Goal: Navigation & Orientation: Find specific page/section

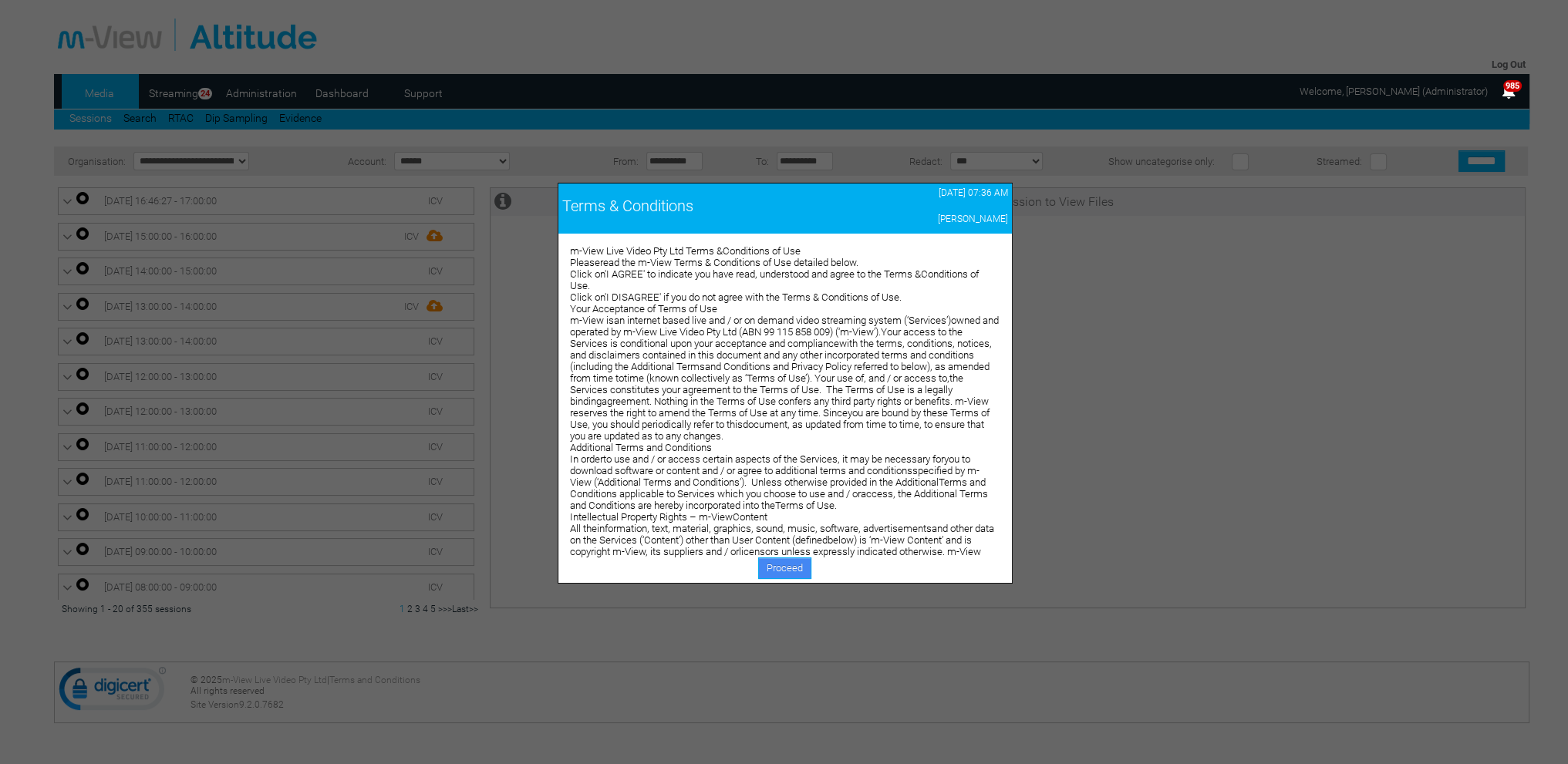
click at [780, 558] on link "Proceed" at bounding box center [785, 568] width 53 height 22
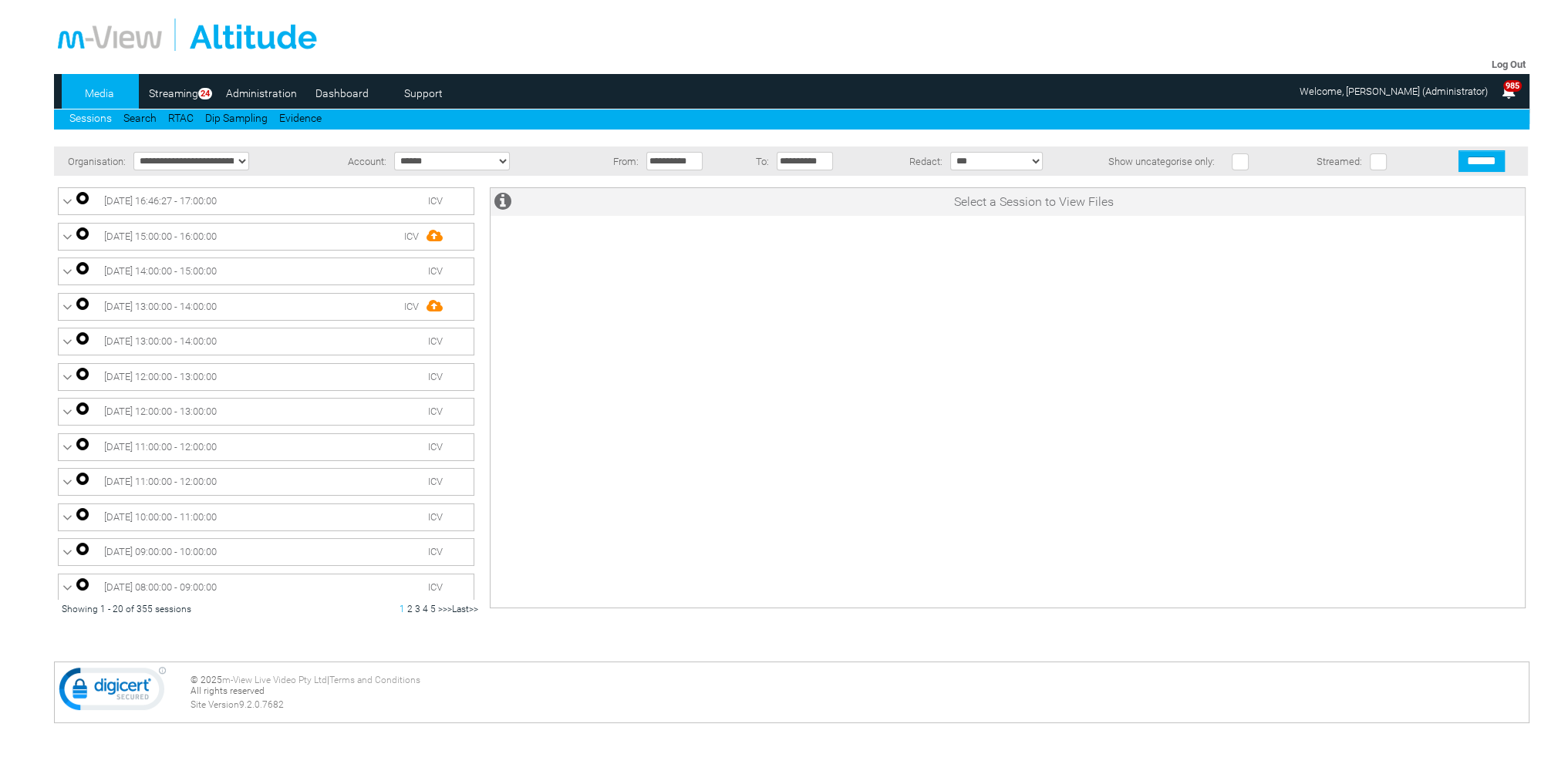
click at [339, 98] on link "Dashboard" at bounding box center [342, 93] width 75 height 23
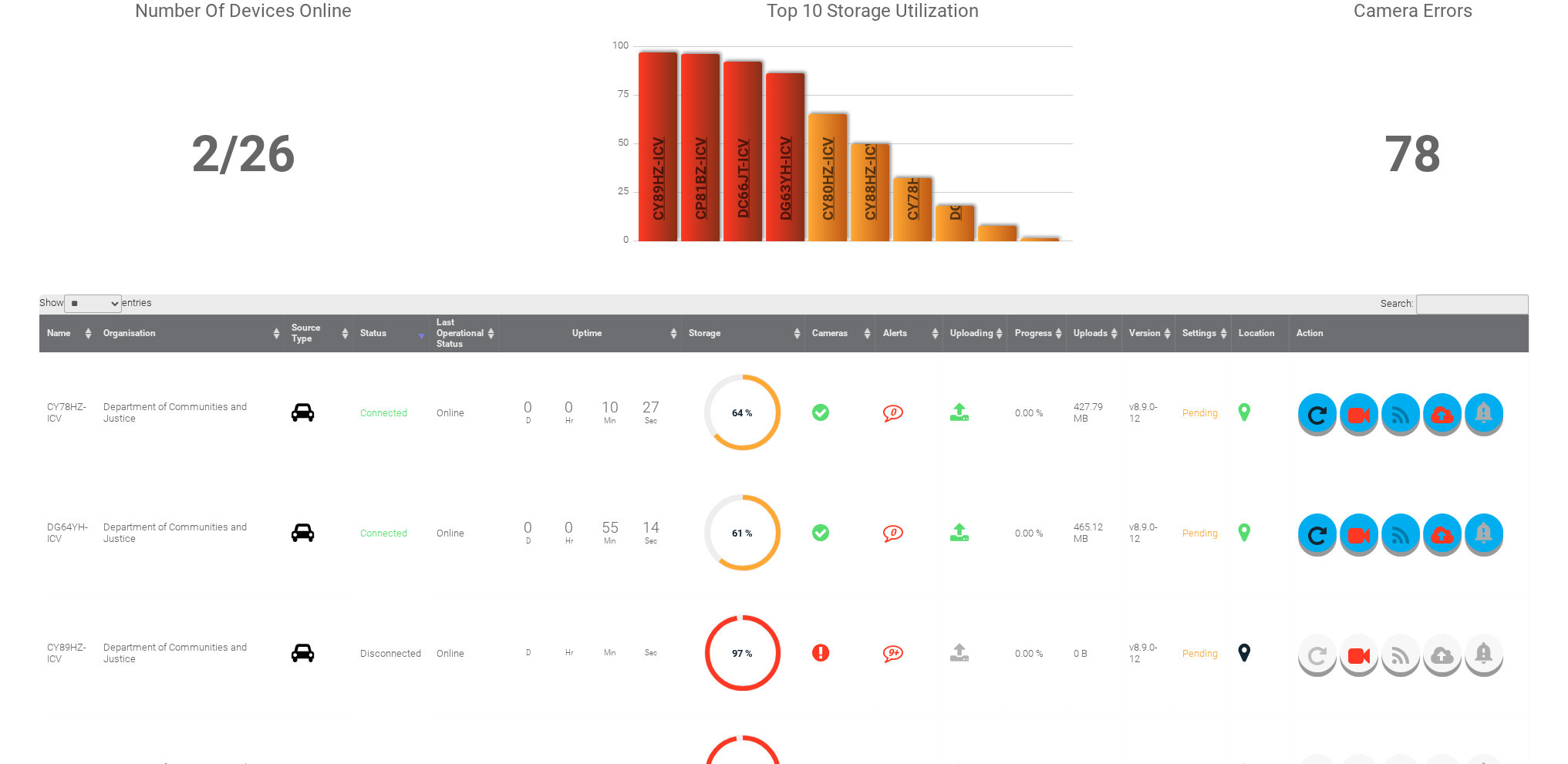
scroll to position [154, 0]
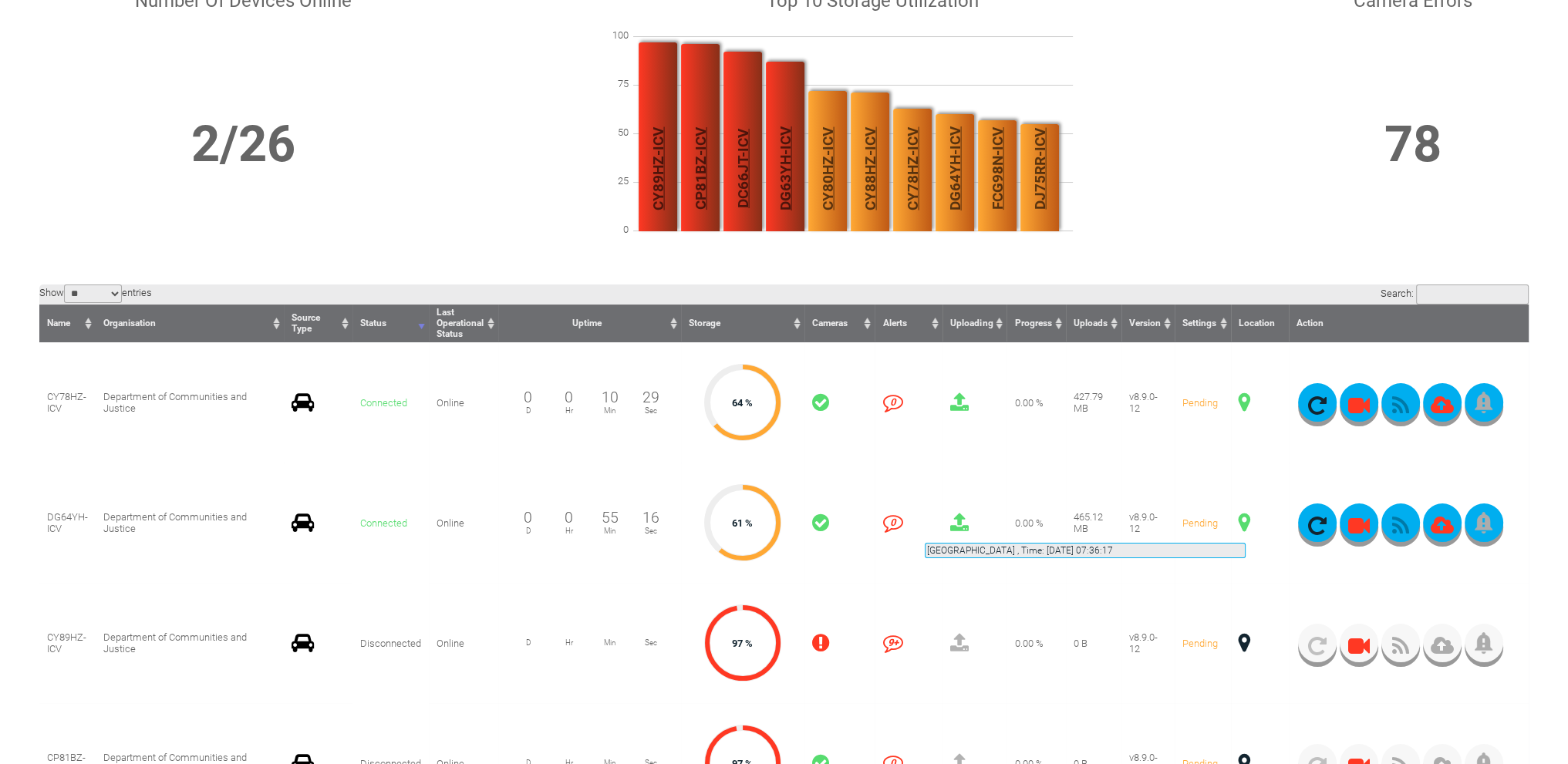
click at [1246, 525] on span at bounding box center [1245, 522] width 11 height 20
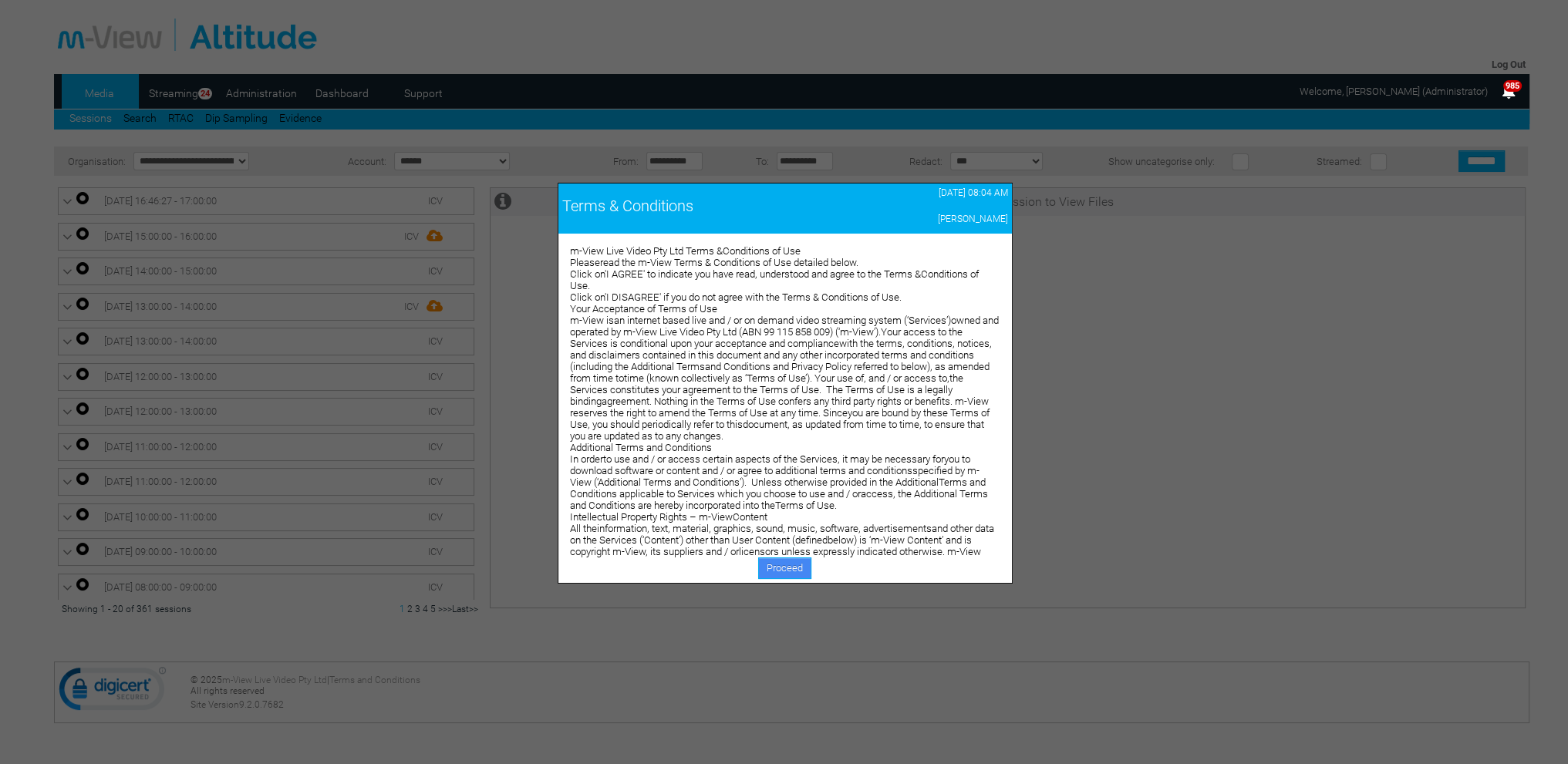
click at [779, 565] on link "Proceed" at bounding box center [785, 568] width 53 height 22
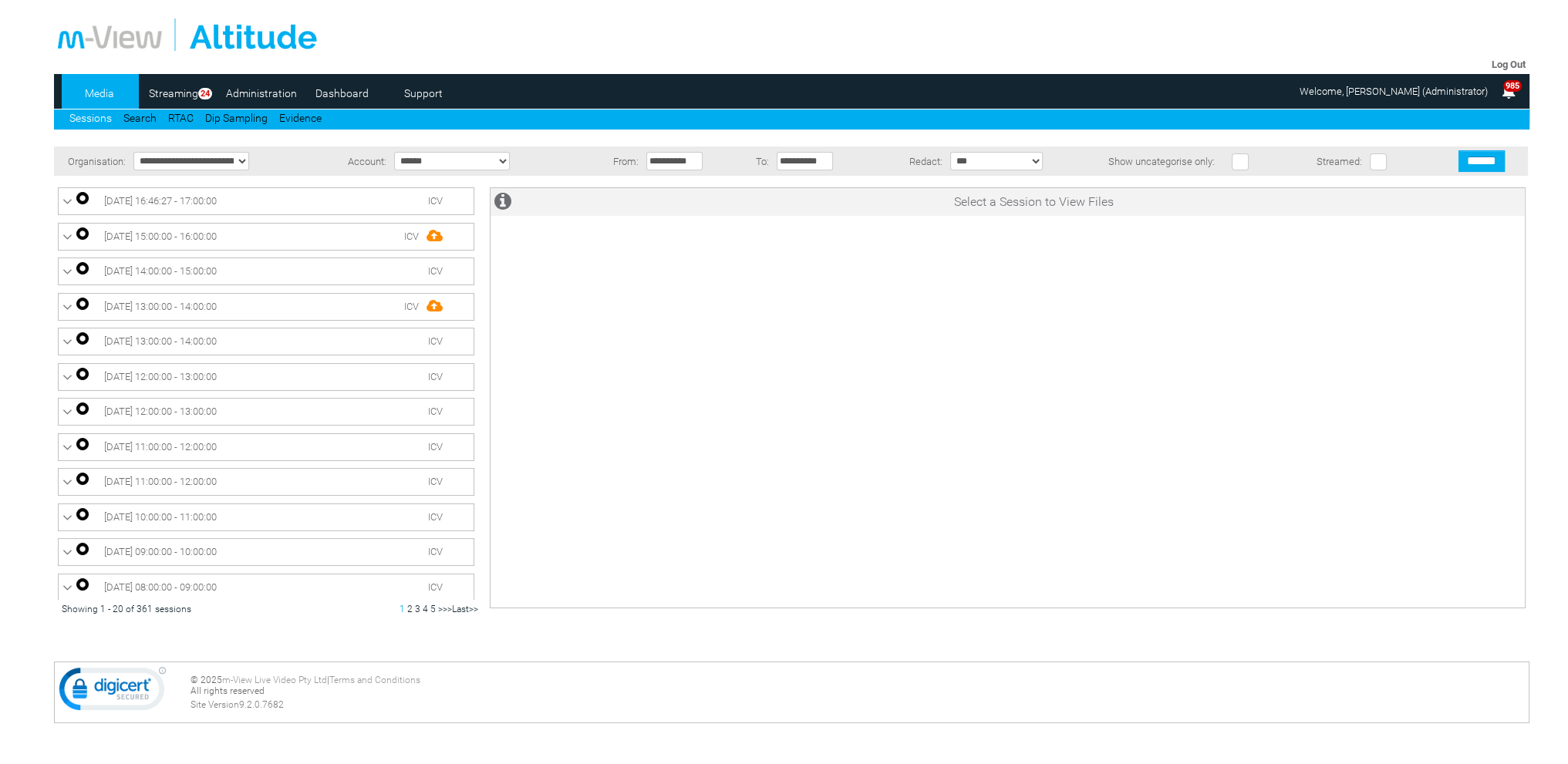
click at [342, 92] on link "Dashboard" at bounding box center [342, 93] width 75 height 23
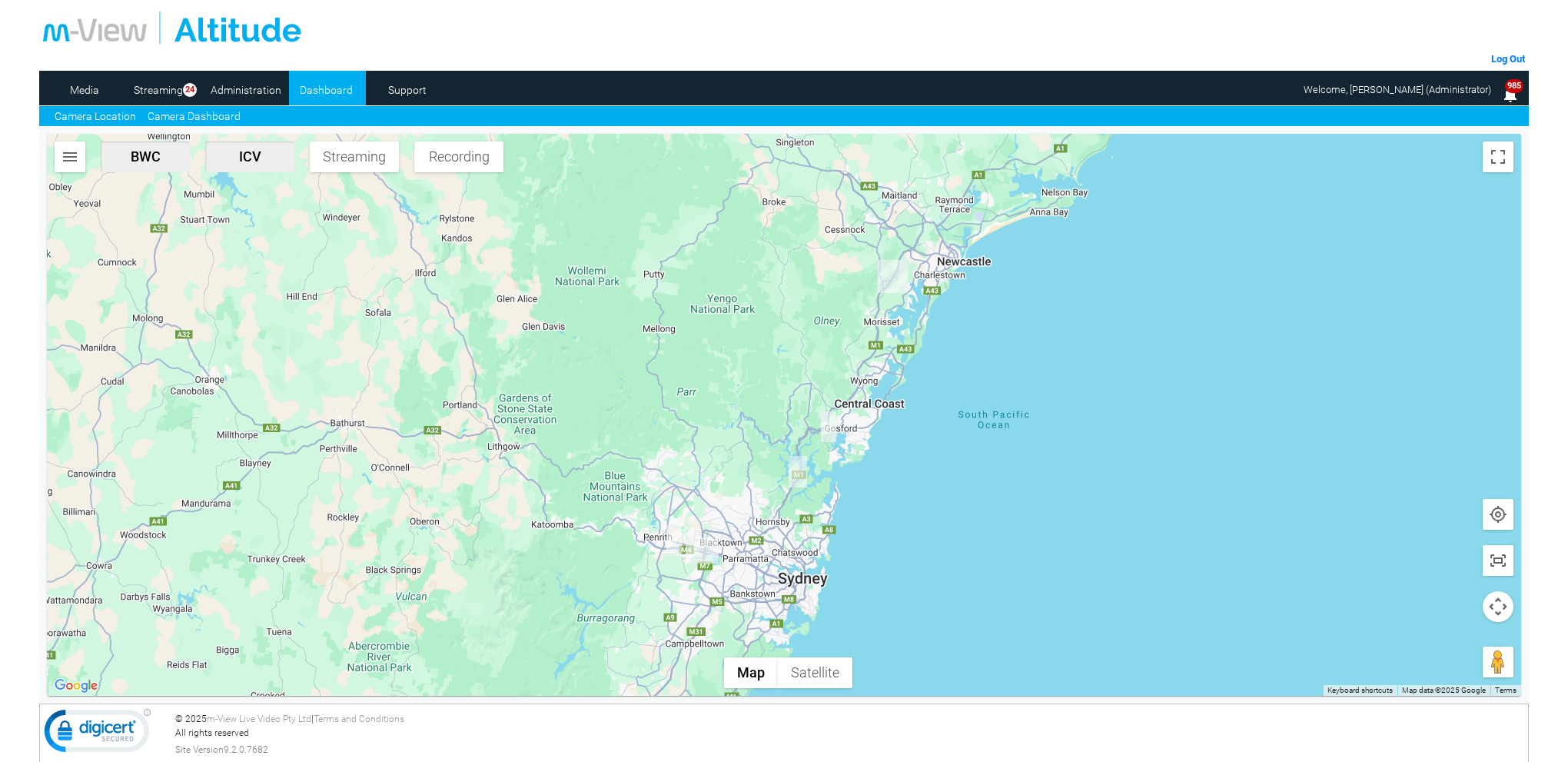
click at [222, 118] on link "Camera Dashboard" at bounding box center [194, 117] width 93 height 16
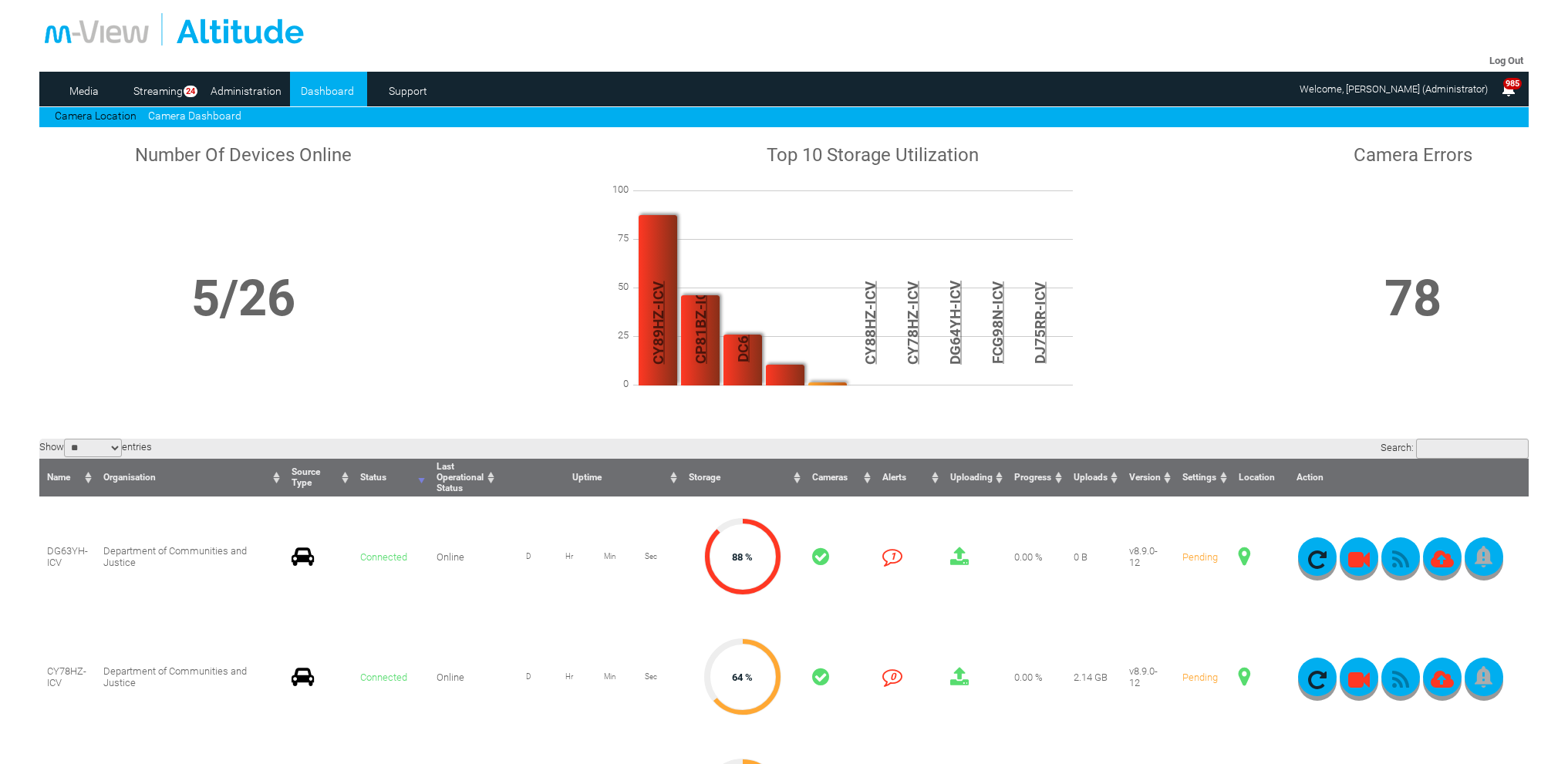
scroll to position [385, 0]
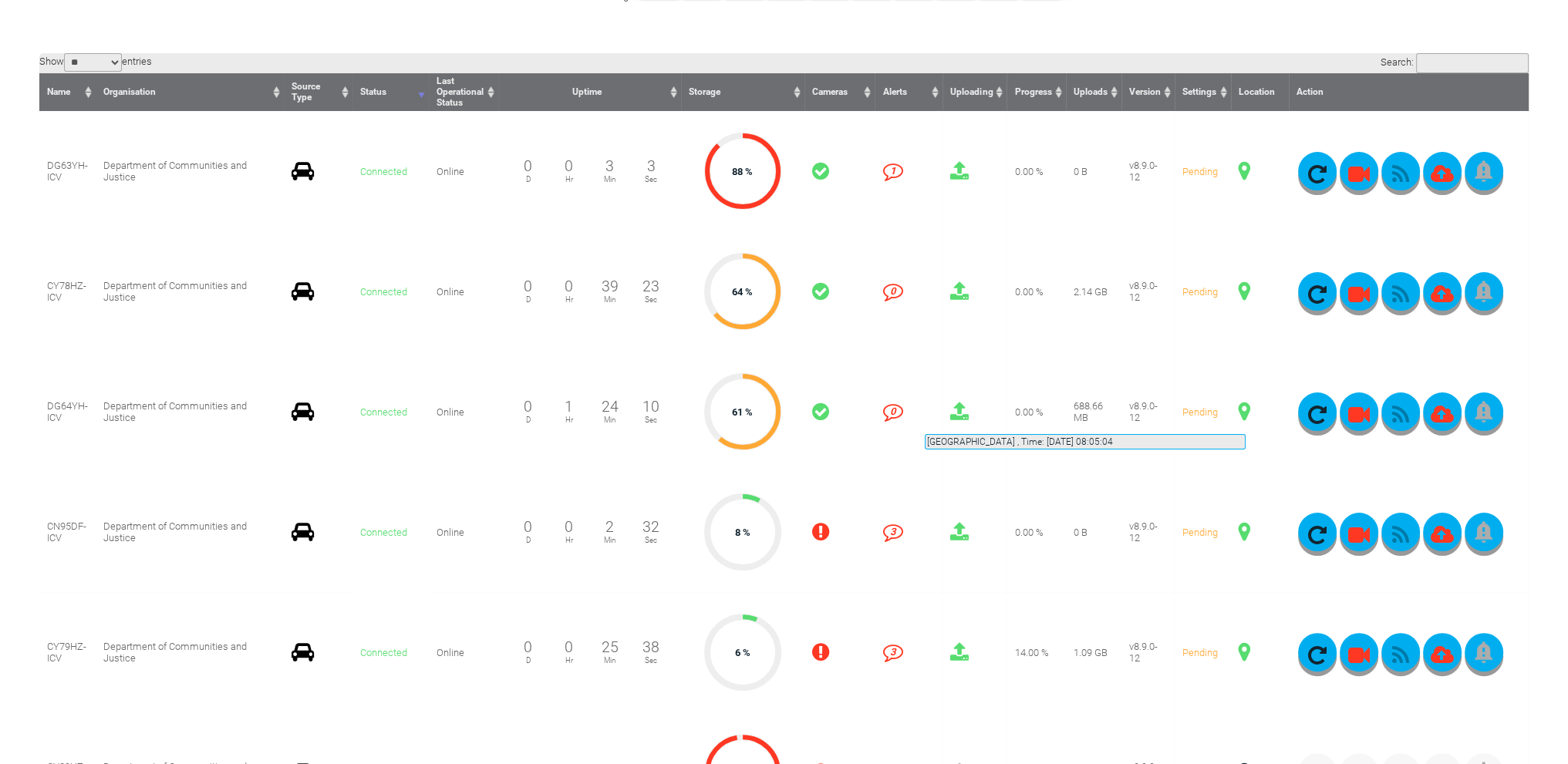
click at [1246, 416] on span at bounding box center [1245, 412] width 11 height 20
